Goal: Information Seeking & Learning: Learn about a topic

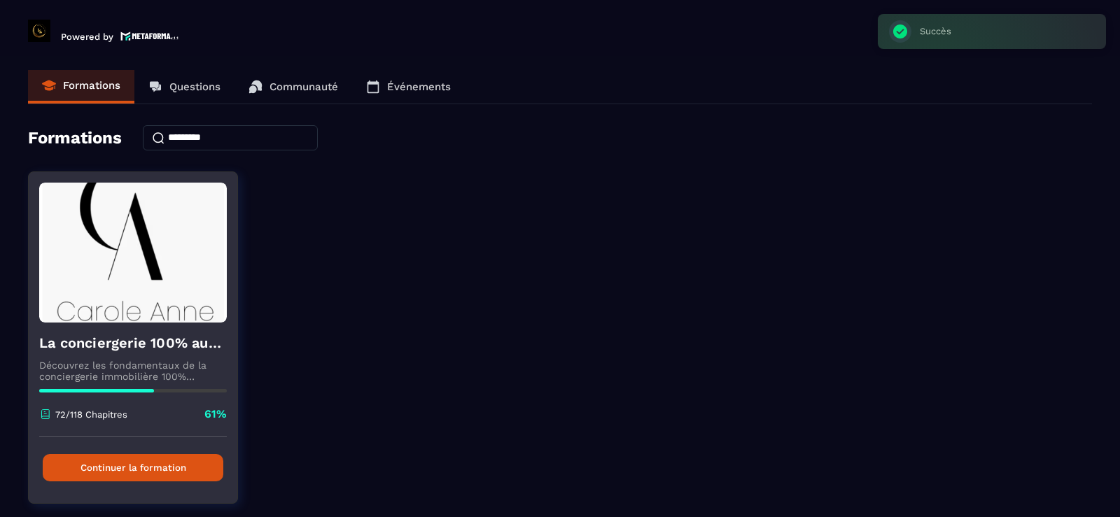
click at [189, 472] on button "Continuer la formation" at bounding box center [133, 467] width 181 height 27
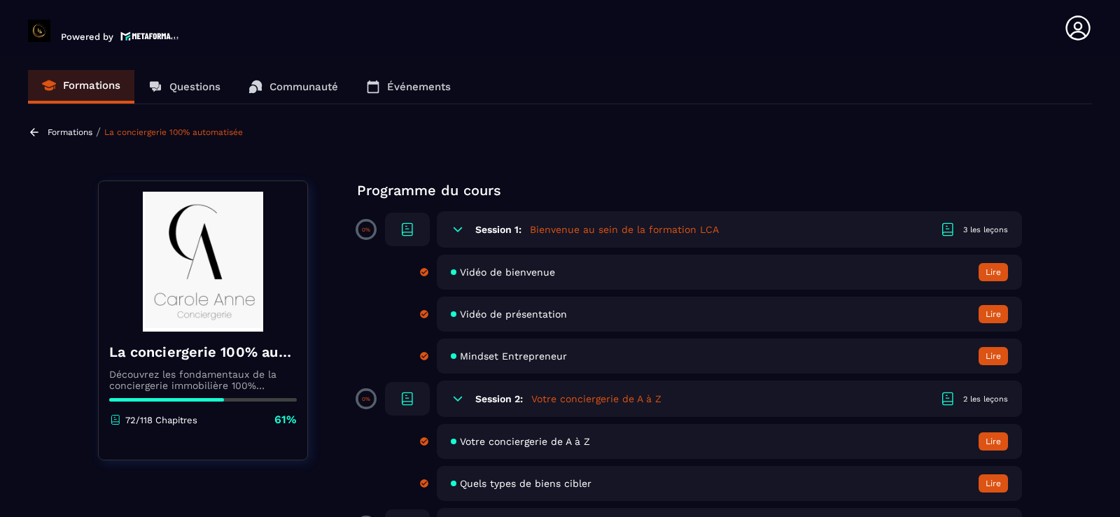
click at [1087, 354] on section "Formations Questions Communauté Événements Formations / La conciergerie 100% au…" at bounding box center [560, 289] width 1120 height 467
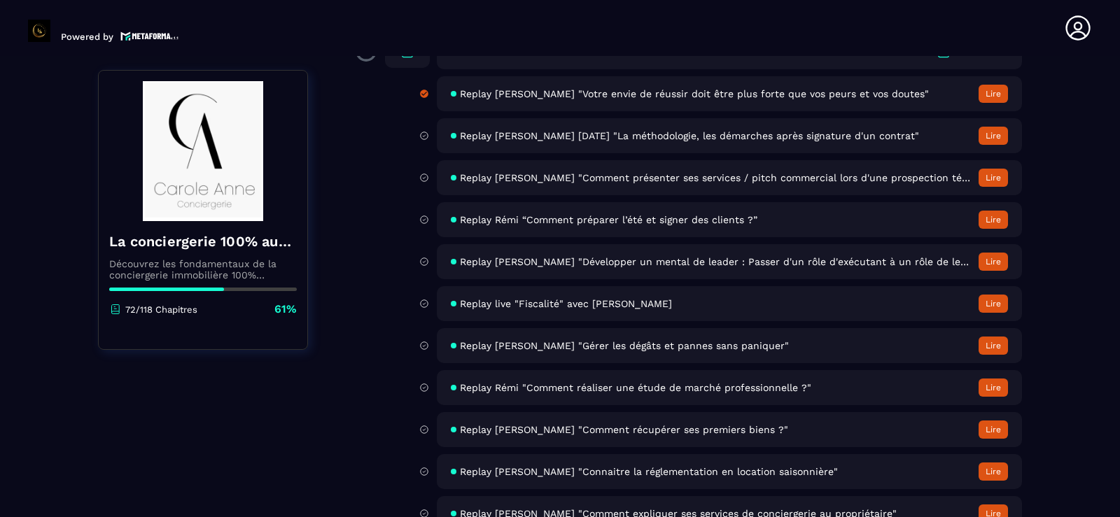
scroll to position [4198, 0]
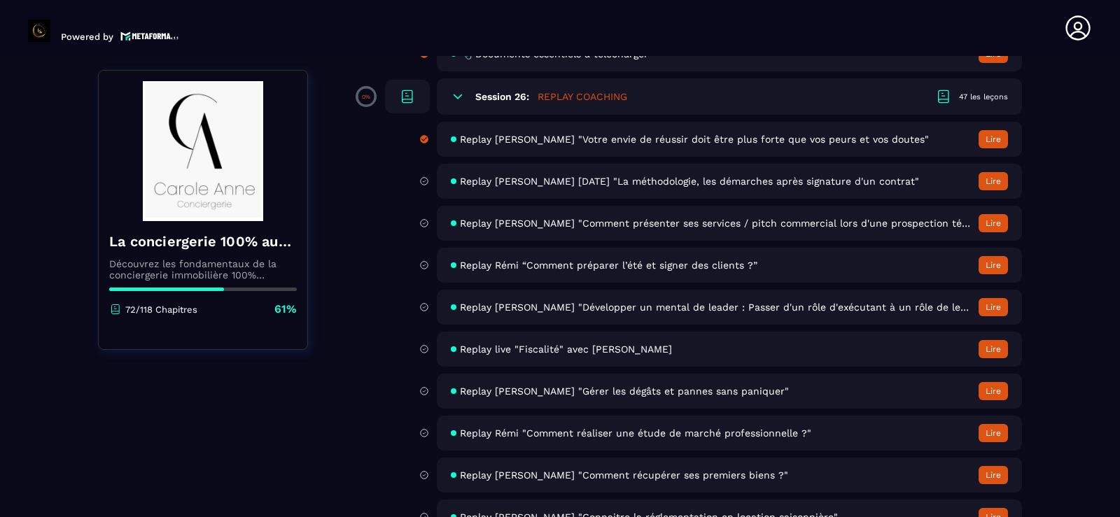
click at [987, 178] on button "Lire" at bounding box center [992, 181] width 29 height 18
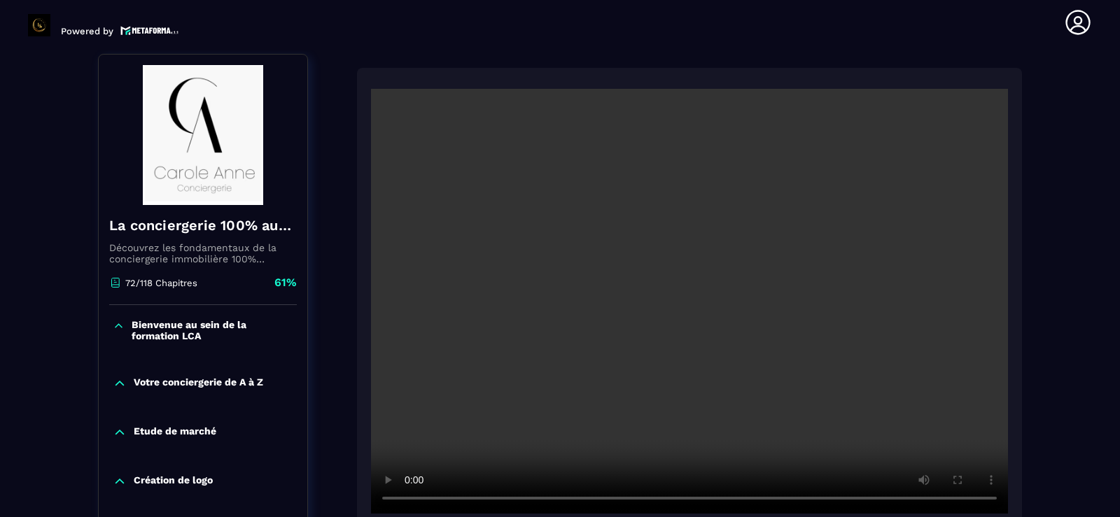
scroll to position [146, 0]
